Goal: Information Seeking & Learning: Understand process/instructions

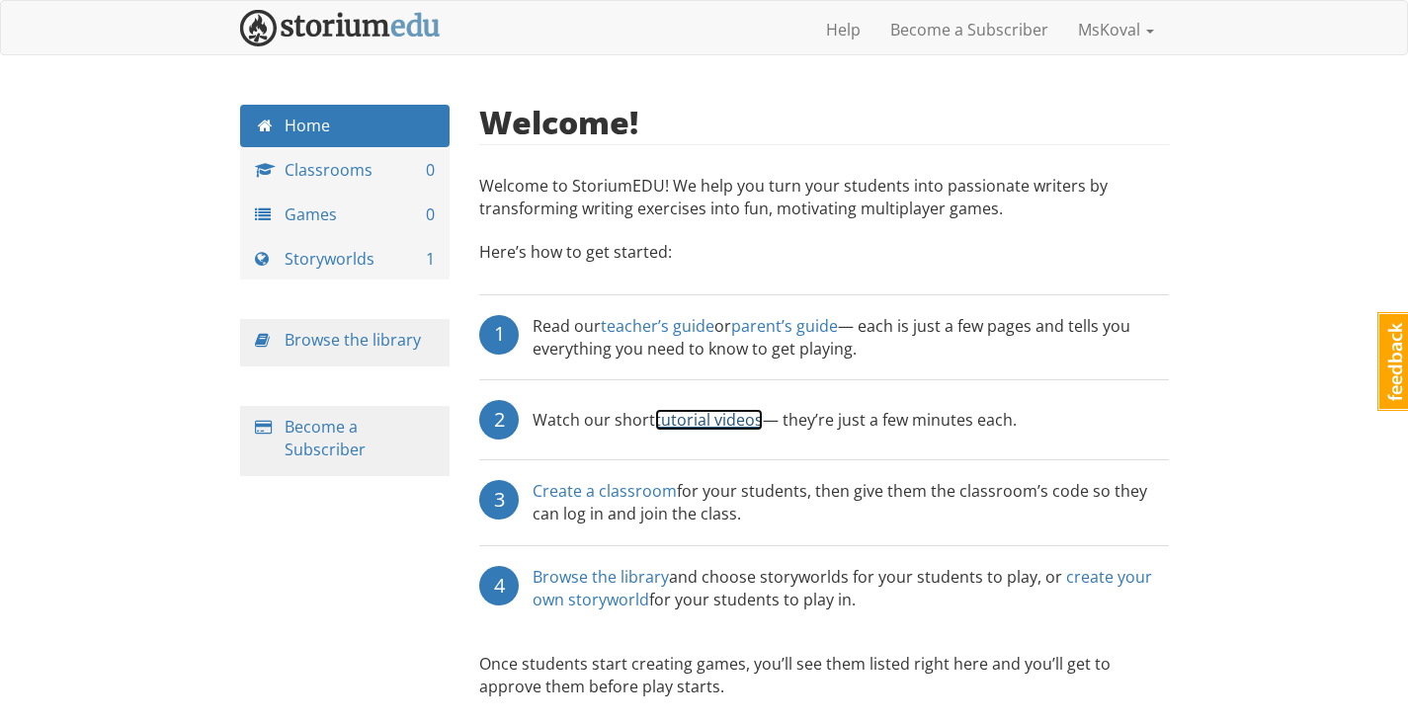
click at [714, 416] on link "tutorial videos" at bounding box center [709, 420] width 108 height 22
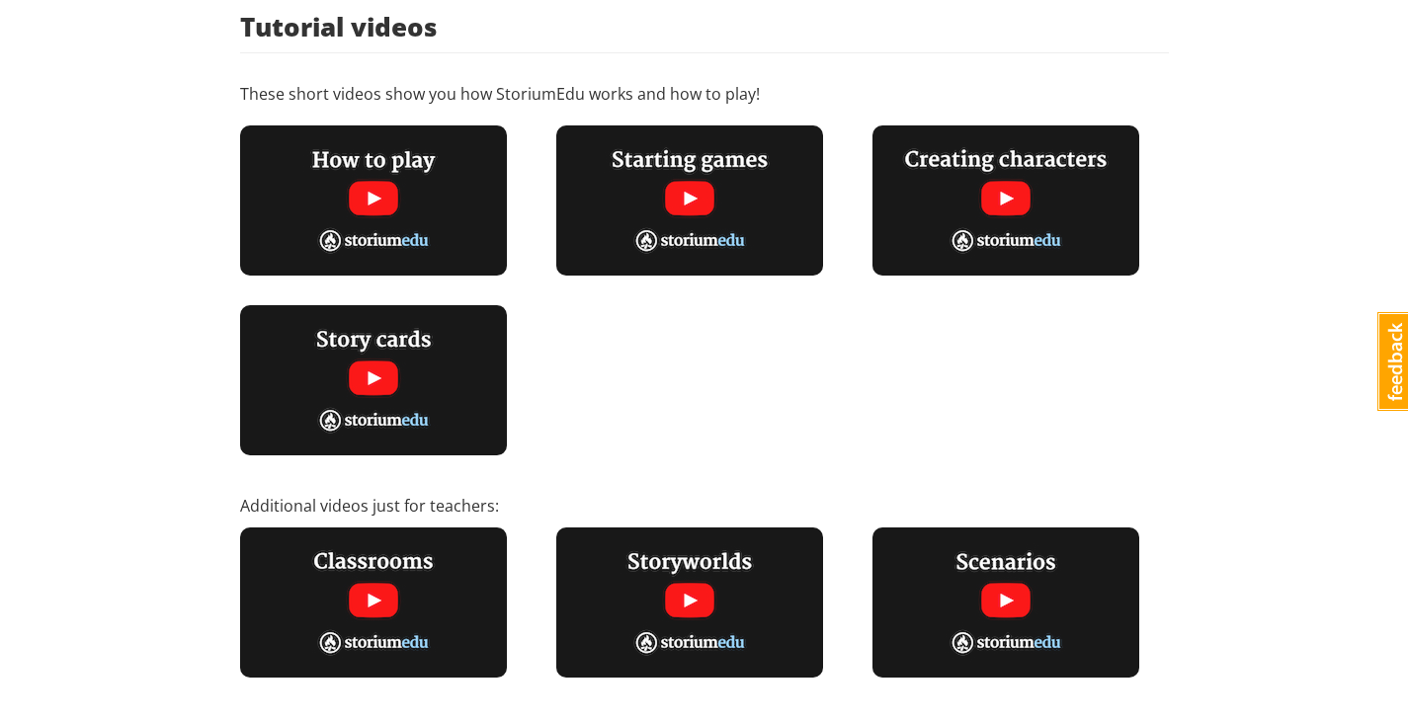
scroll to position [494, 0]
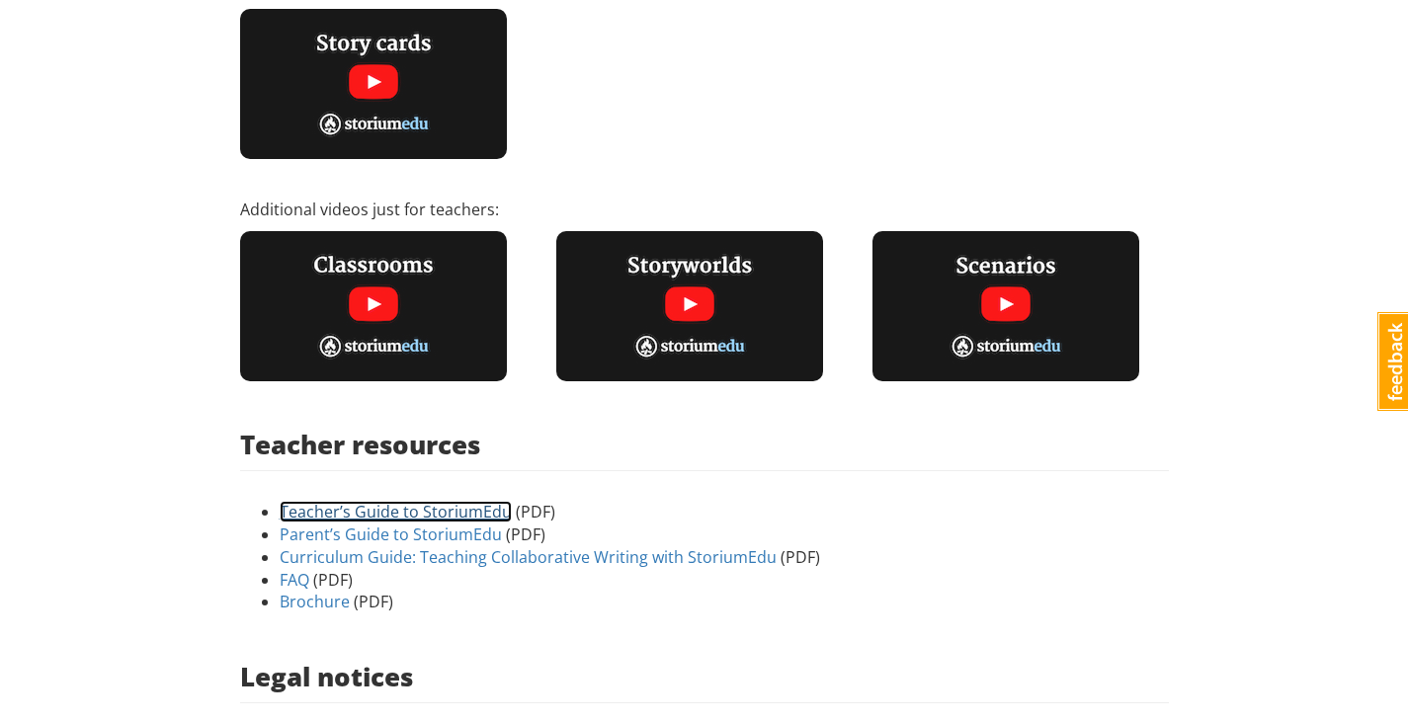
click at [469, 505] on link "Teacher’s Guide to StoriumEdu" at bounding box center [396, 512] width 232 height 22
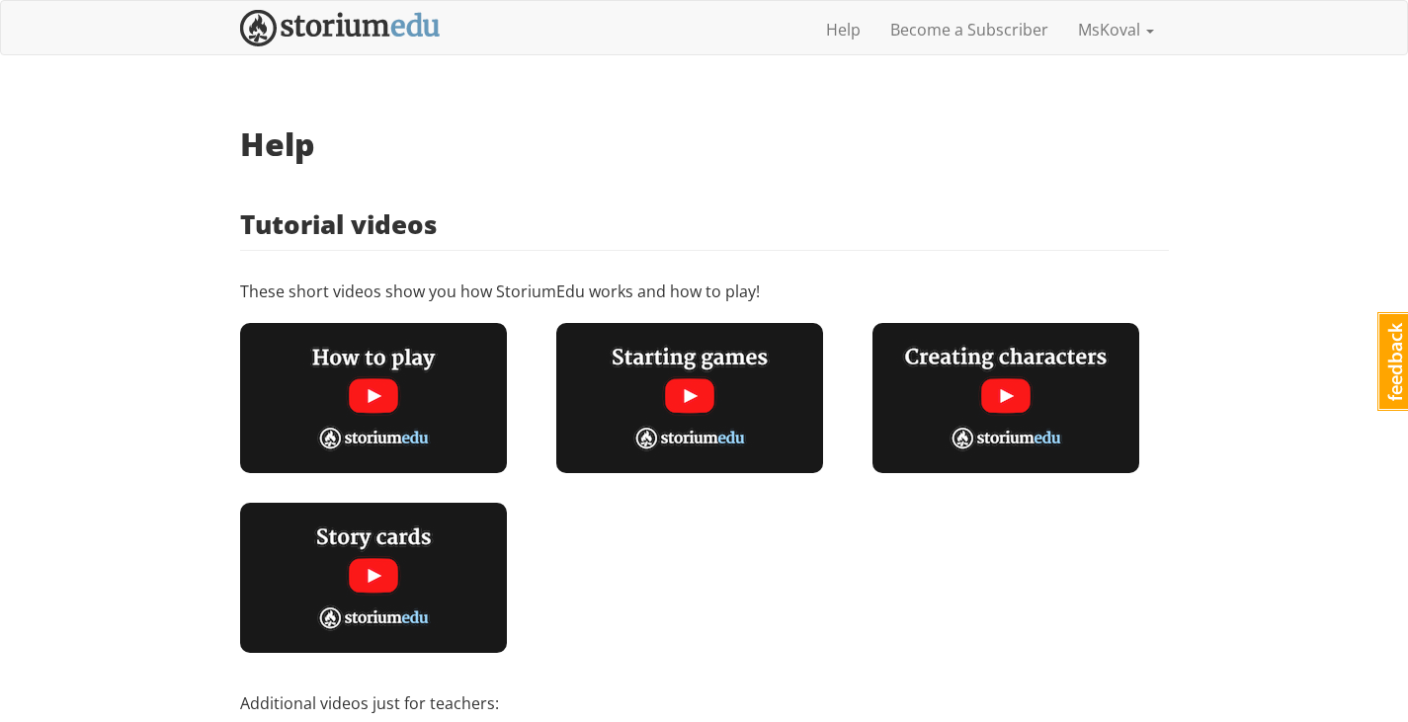
scroll to position [99, 0]
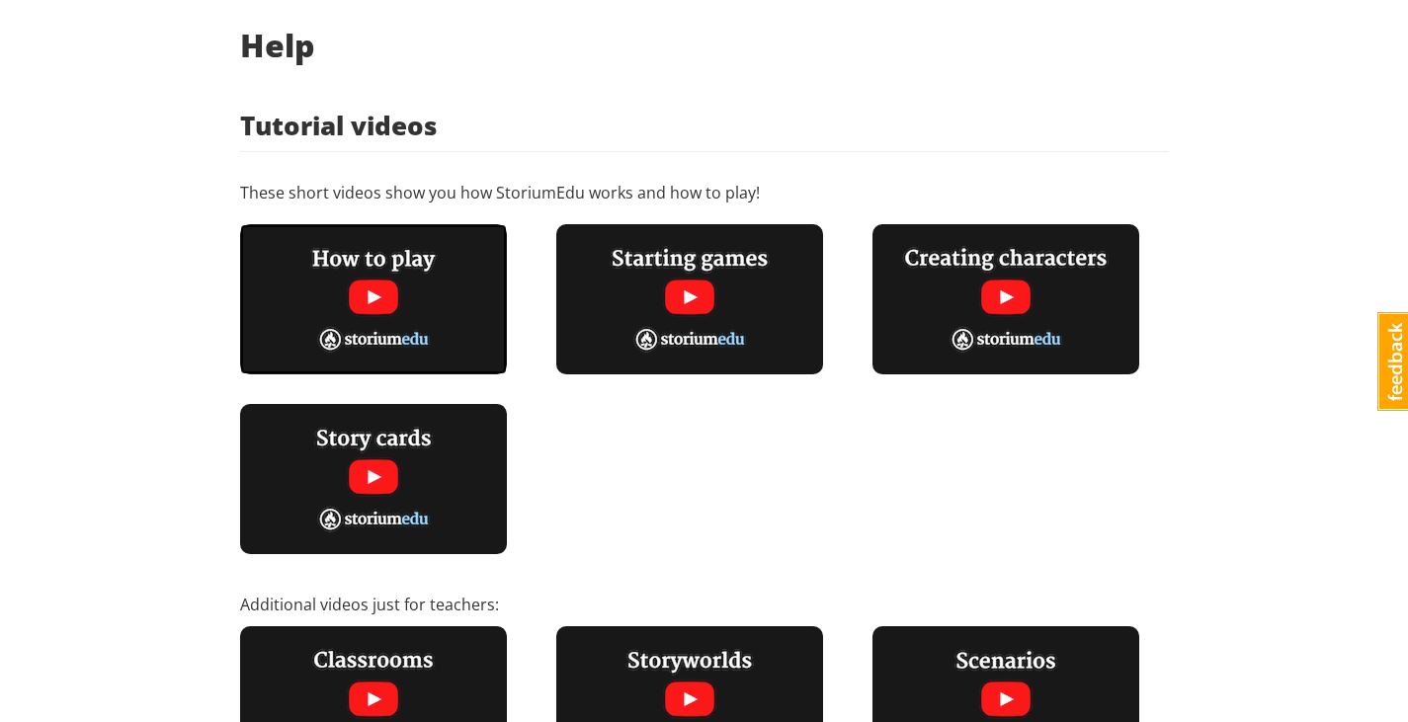
click at [428, 305] on img at bounding box center [373, 299] width 267 height 150
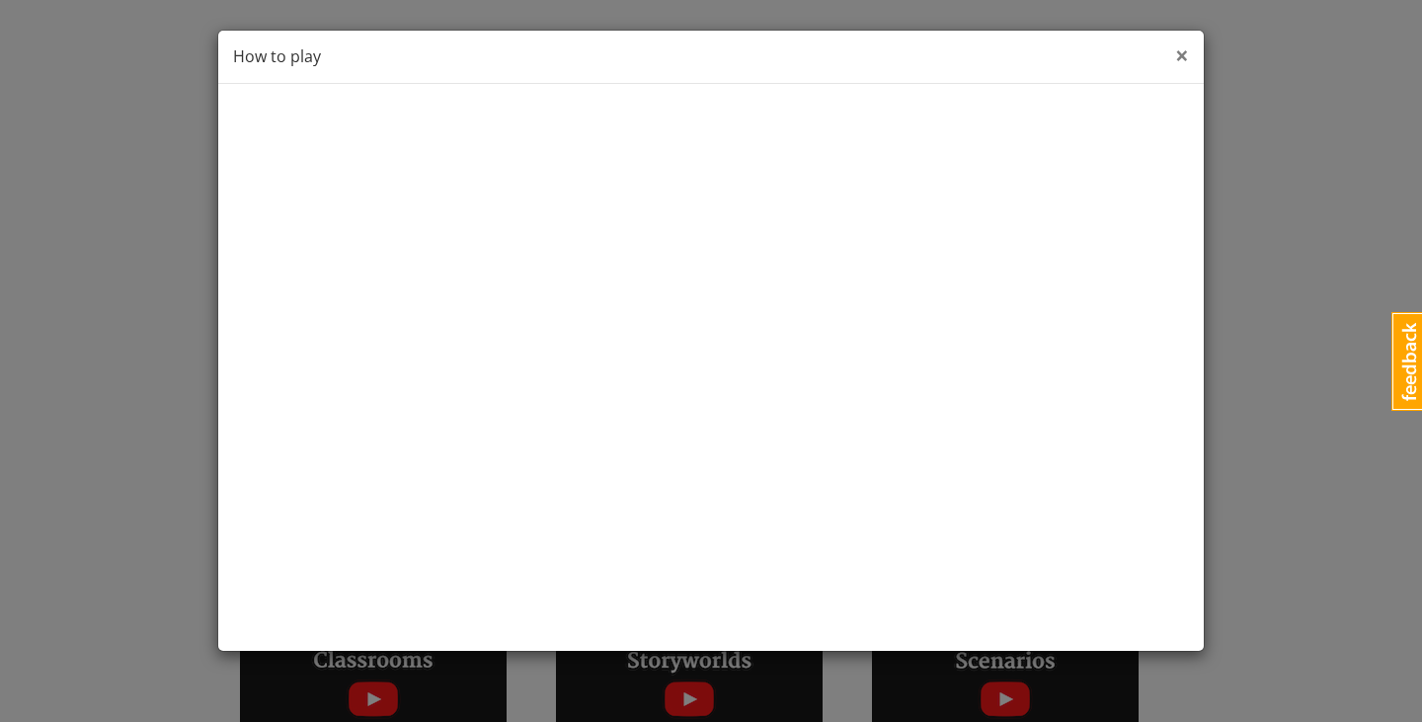
click at [1180, 49] on span "×" at bounding box center [1182, 55] width 14 height 33
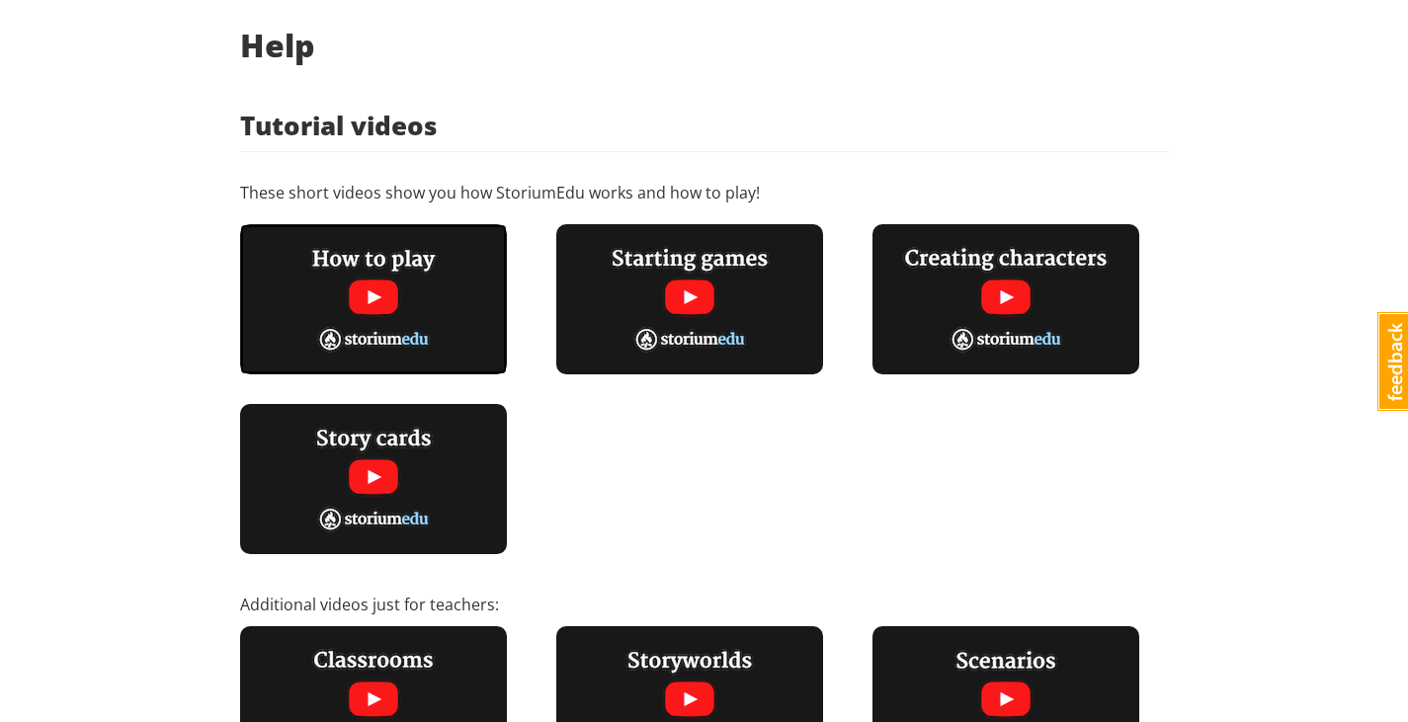
scroll to position [0, 0]
